Goal: Find specific page/section: Find specific page/section

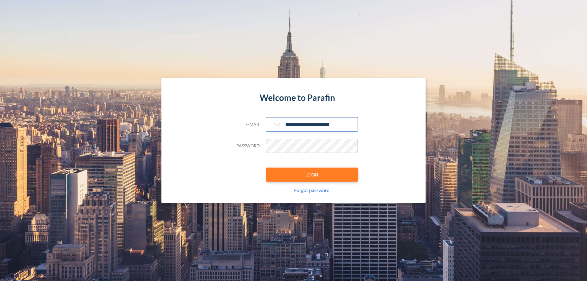
type input "**********"
click at [312, 174] on button "LOGIN" at bounding box center [312, 174] width 92 height 14
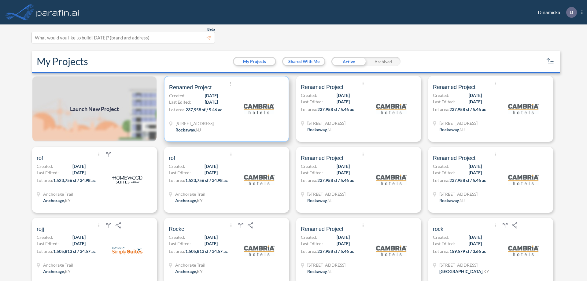
scroll to position [2, 0]
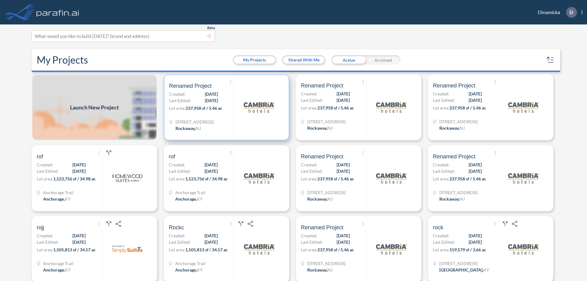
click at [225, 107] on p "Lot area: 237,958 sf / 5.46 ac" at bounding box center [201, 109] width 65 height 9
